Goal: Check status

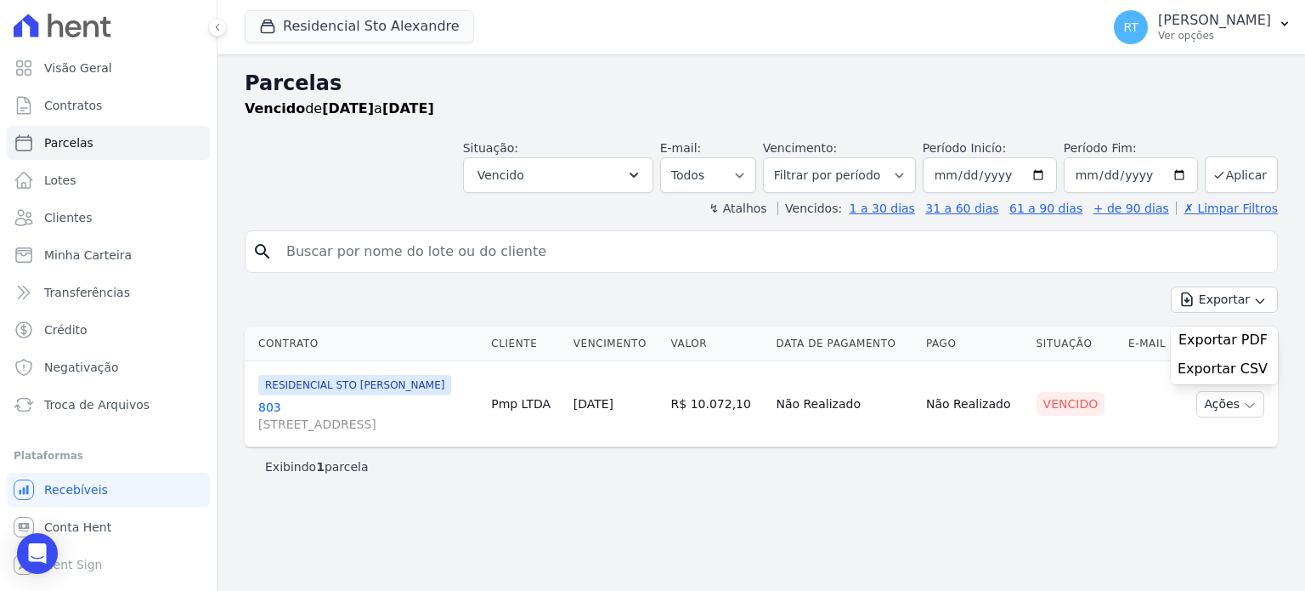
select select
click at [1046, 513] on div "Parcelas [GEOGRAPHIC_DATA] de [DATE] a [DATE] Situação: Agendado Em Aberto Pago…" at bounding box center [762, 322] width 1088 height 536
click at [940, 261] on input "search" at bounding box center [773, 252] width 994 height 34
click at [769, 54] on div "Residencial Sto Alexandre Você possui apenas um empreendimento Aplicar" at bounding box center [669, 27] width 849 height 56
click at [874, 476] on div "Exibindo 1 parcela" at bounding box center [761, 466] width 1033 height 38
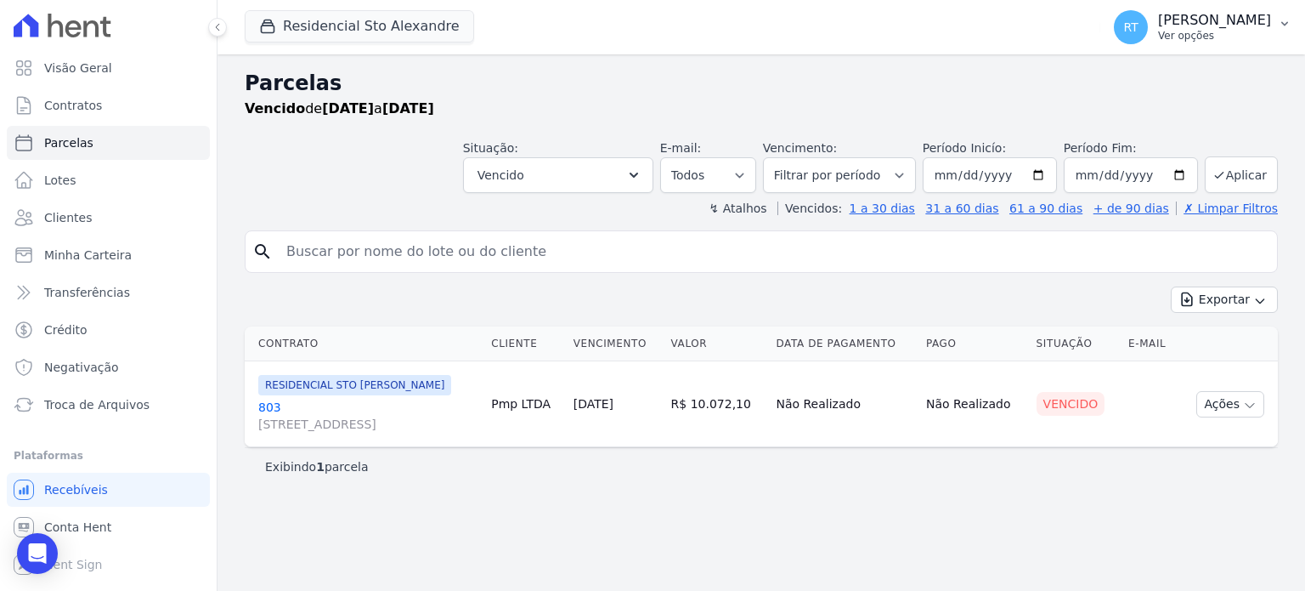
click at [1246, 25] on p "[PERSON_NAME]" at bounding box center [1214, 20] width 113 height 17
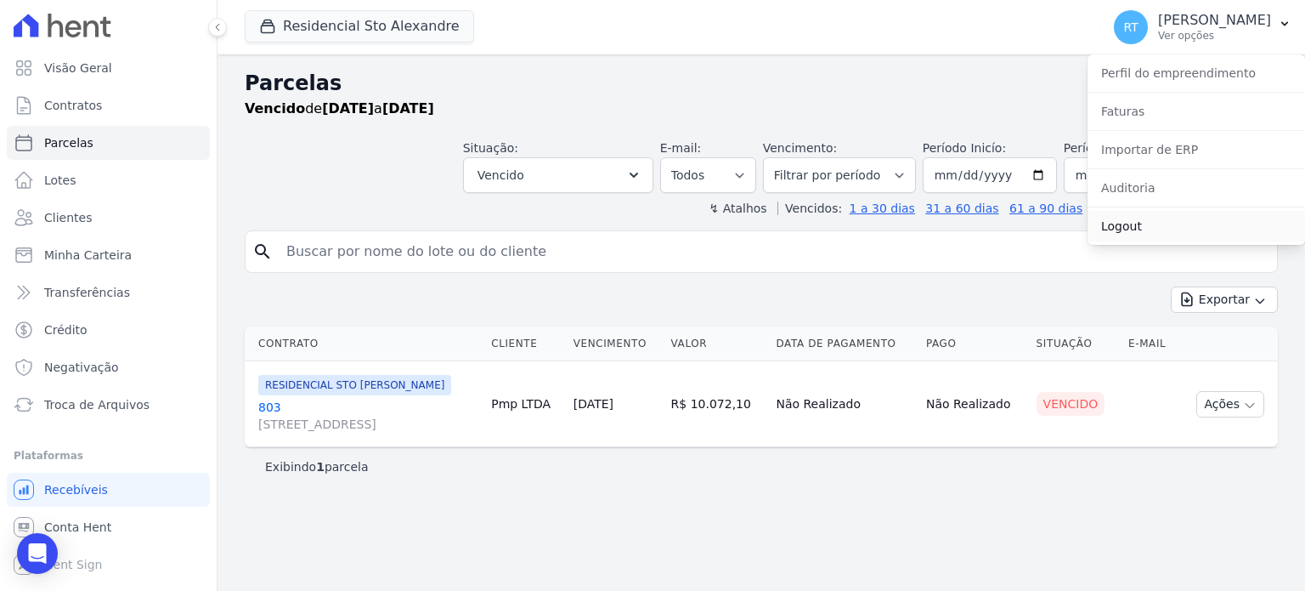
click at [1122, 229] on link "Logout" at bounding box center [1197, 226] width 218 height 31
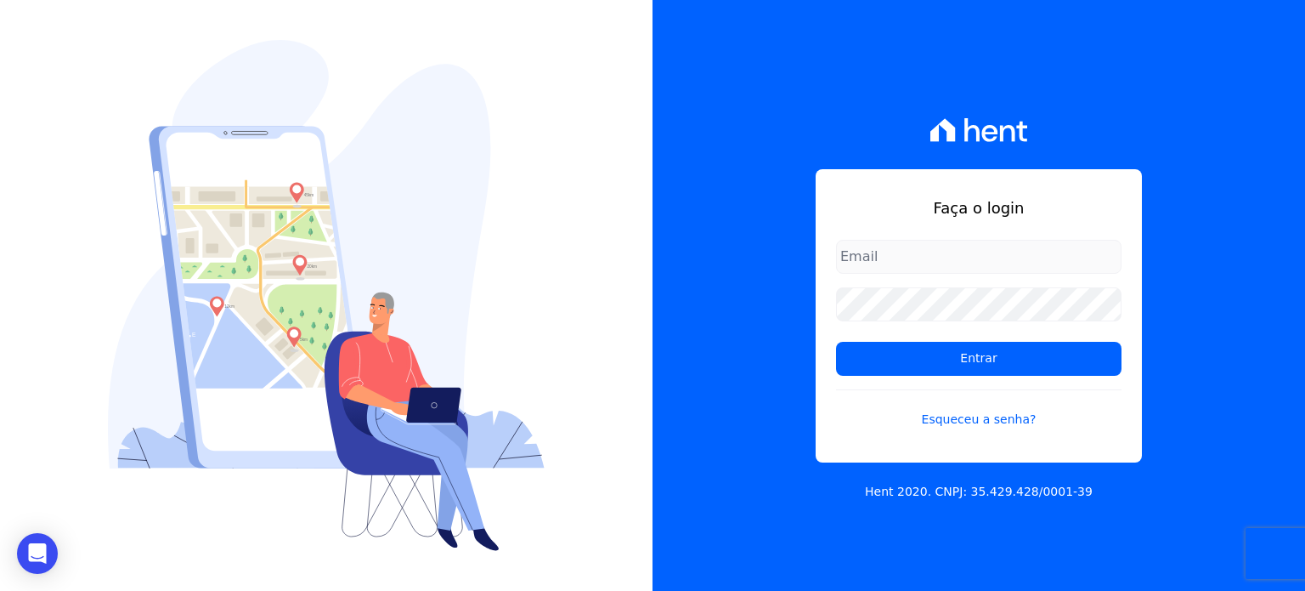
click at [1028, 268] on input "email" at bounding box center [979, 257] width 286 height 34
type input "[PERSON_NAME][EMAIL_ADDRESS][DOMAIN_NAME]"
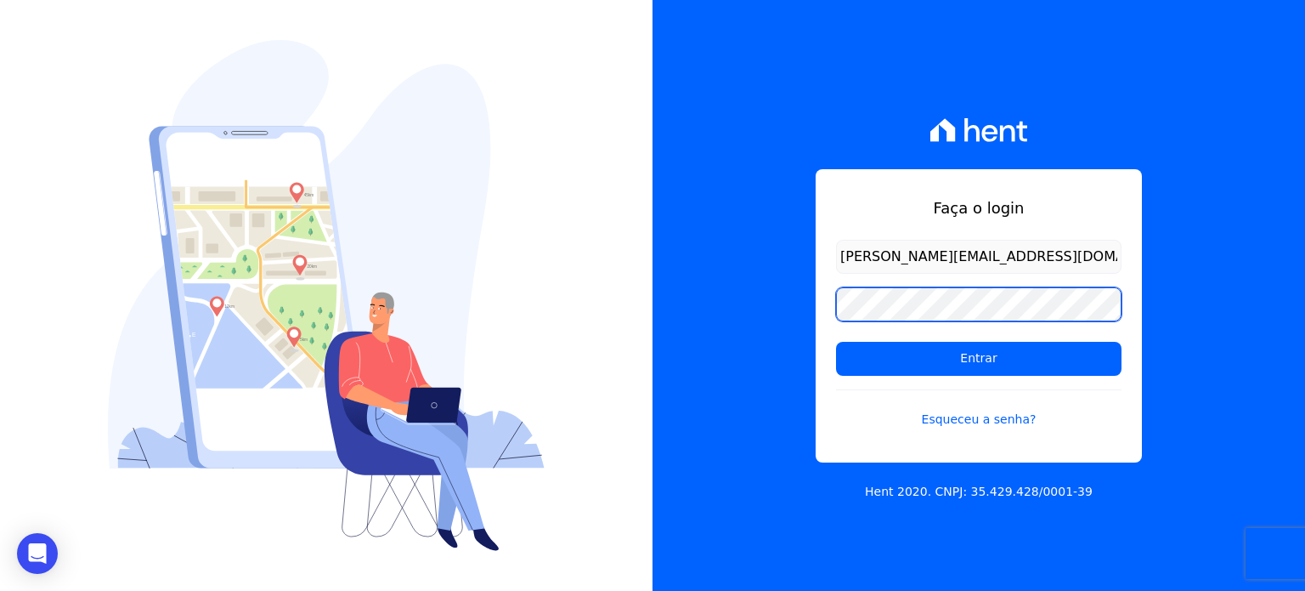
click at [836, 342] on input "Entrar" at bounding box center [979, 359] width 286 height 34
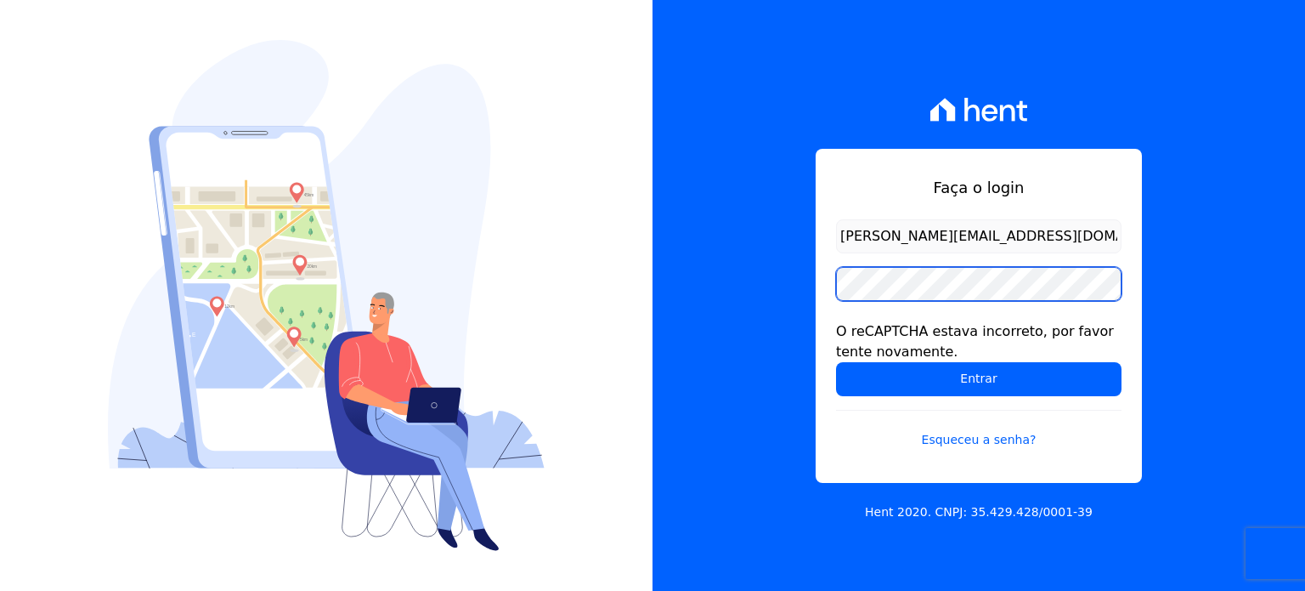
click at [836, 362] on input "Entrar" at bounding box center [979, 379] width 286 height 34
